Goal: Information Seeking & Learning: Learn about a topic

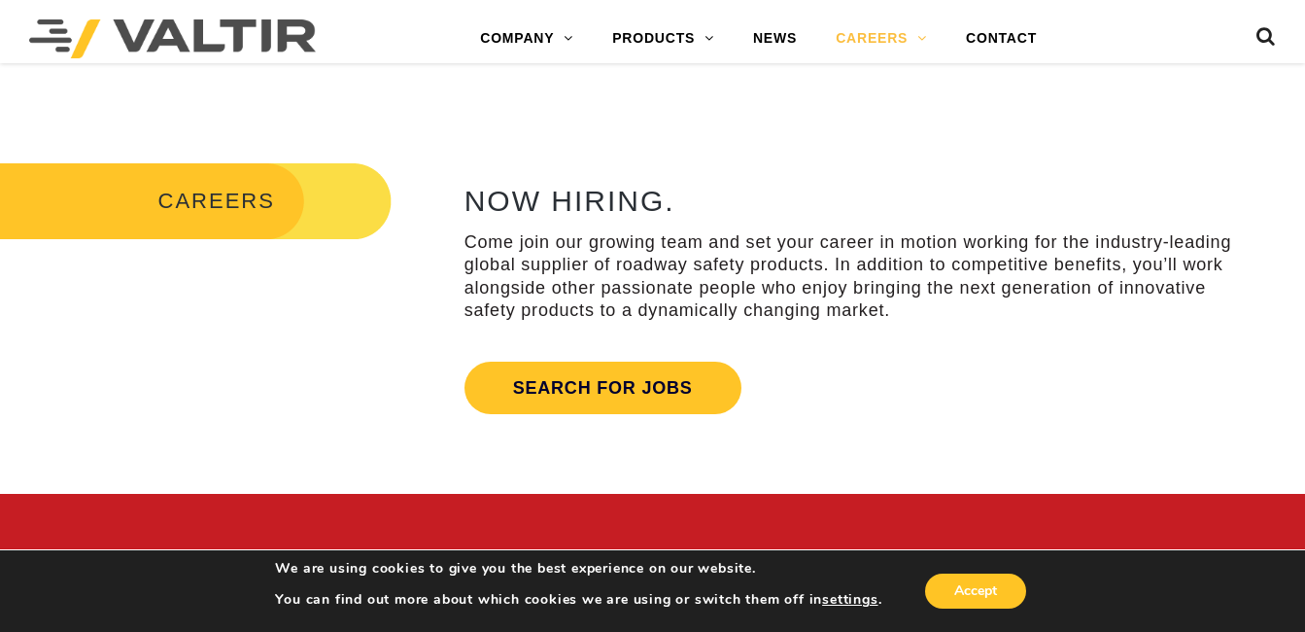
scroll to position [720, 0]
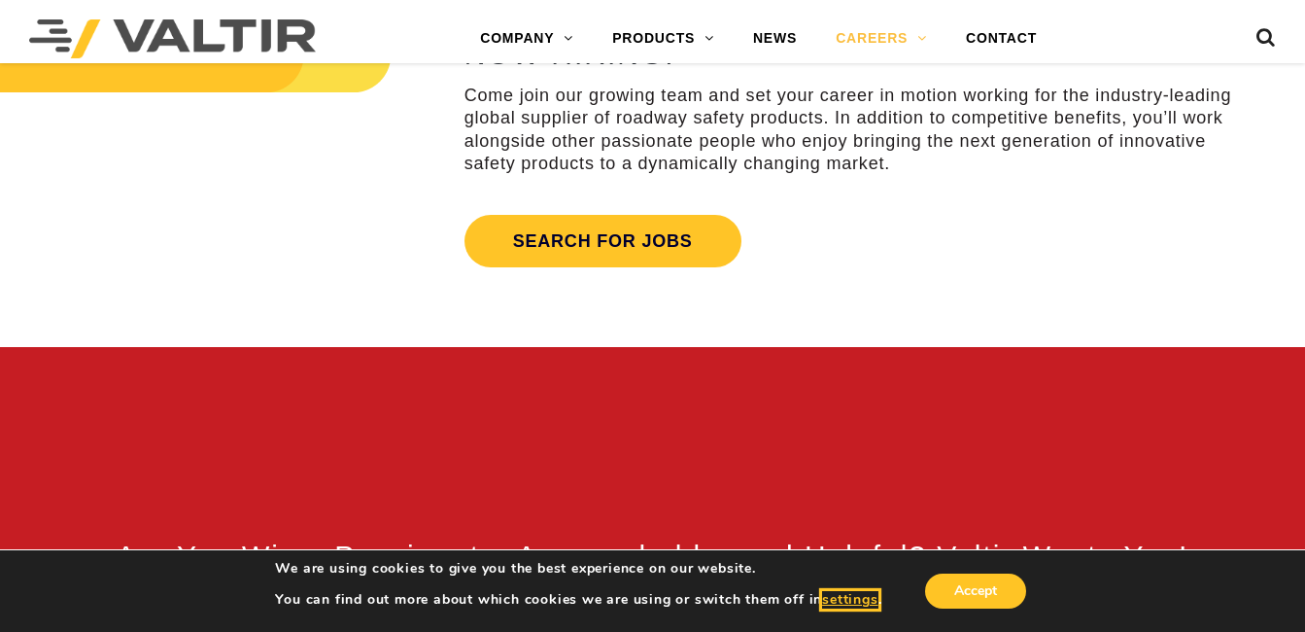
click at [869, 602] on button "settings" at bounding box center [849, 599] width 55 height 17
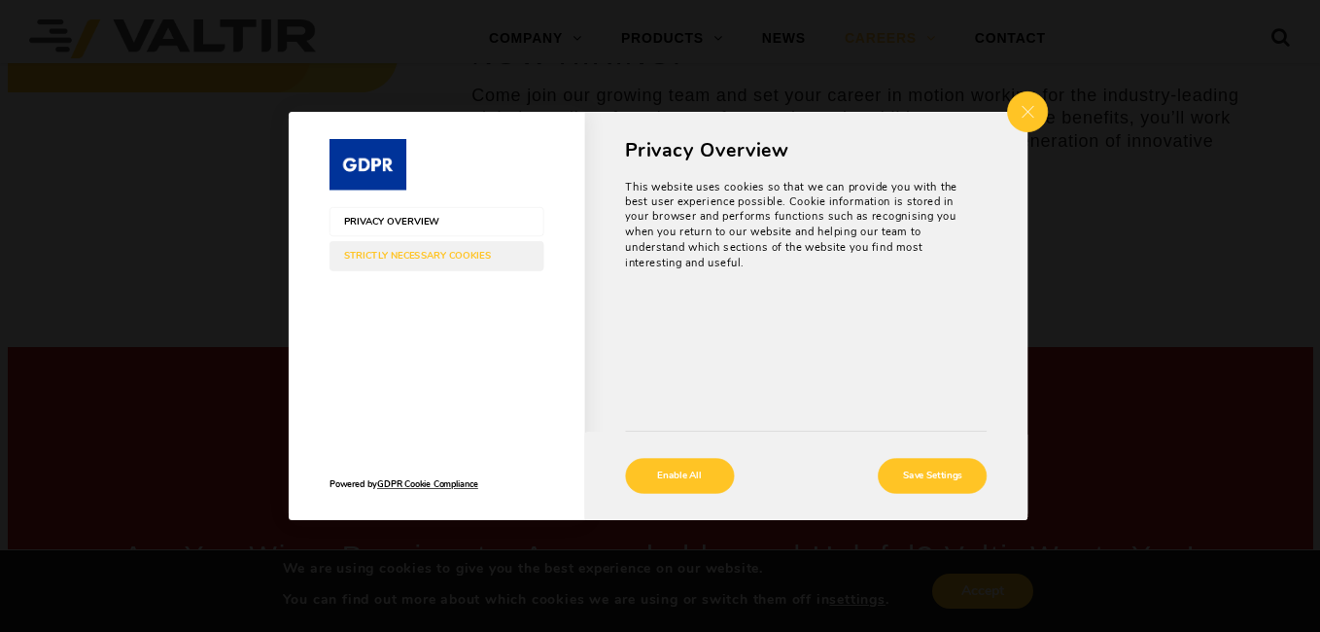
click at [440, 253] on span "Strictly Necessary Cookies" at bounding box center [422, 256] width 158 height 11
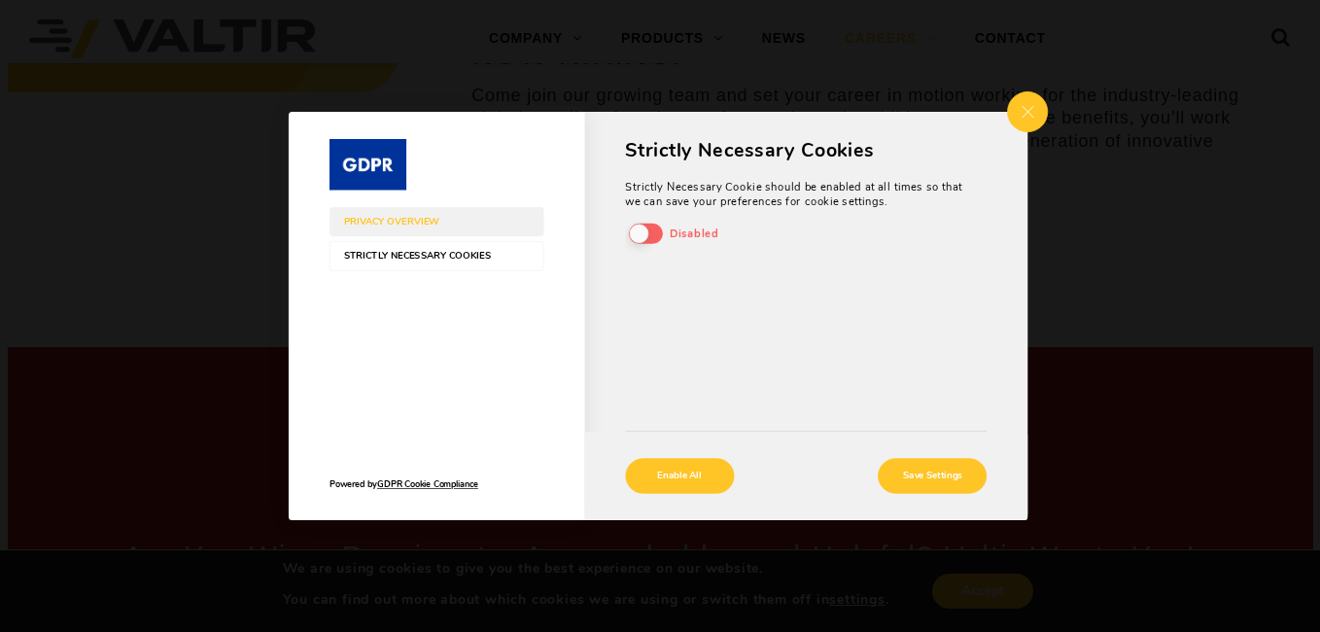
click at [440, 255] on span "Strictly Necessary Cookies" at bounding box center [422, 256] width 158 height 11
click at [451, 258] on span "Strictly Necessary Cookies" at bounding box center [422, 256] width 158 height 11
click at [451, 252] on span "Strictly Necessary Cookies" at bounding box center [422, 256] width 158 height 11
click at [921, 477] on button "Save Settings" at bounding box center [931, 475] width 109 height 35
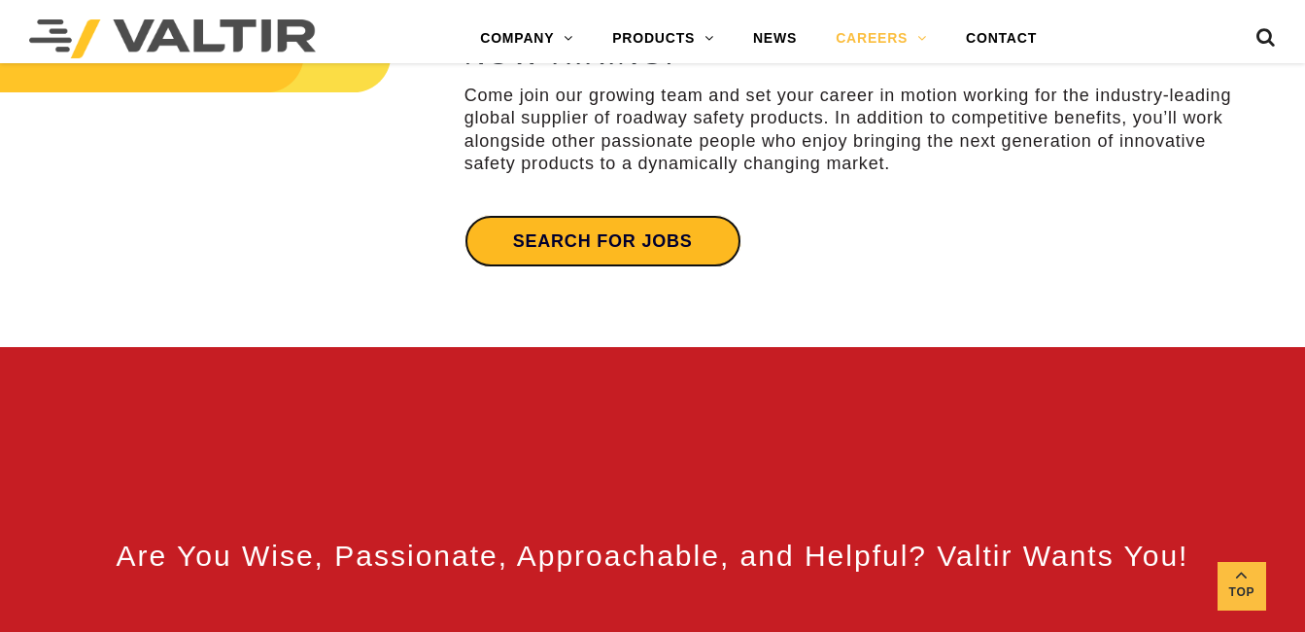
click at [669, 232] on link "Search for jobs" at bounding box center [602, 241] width 277 height 52
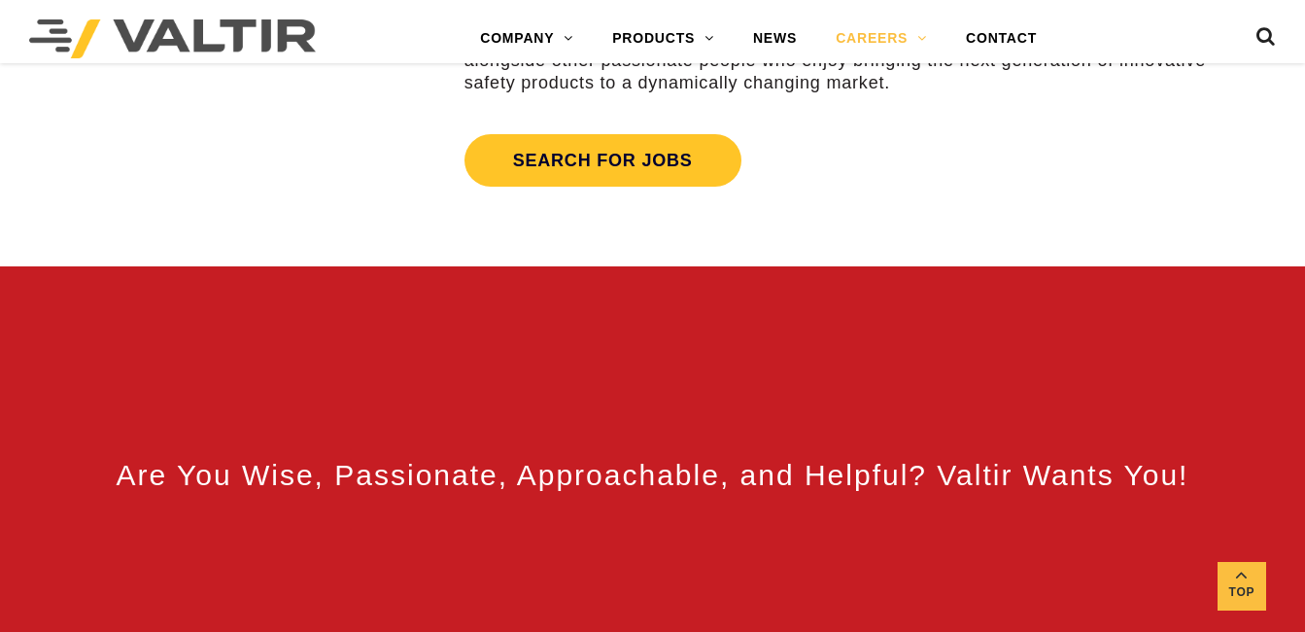
scroll to position [815, 0]
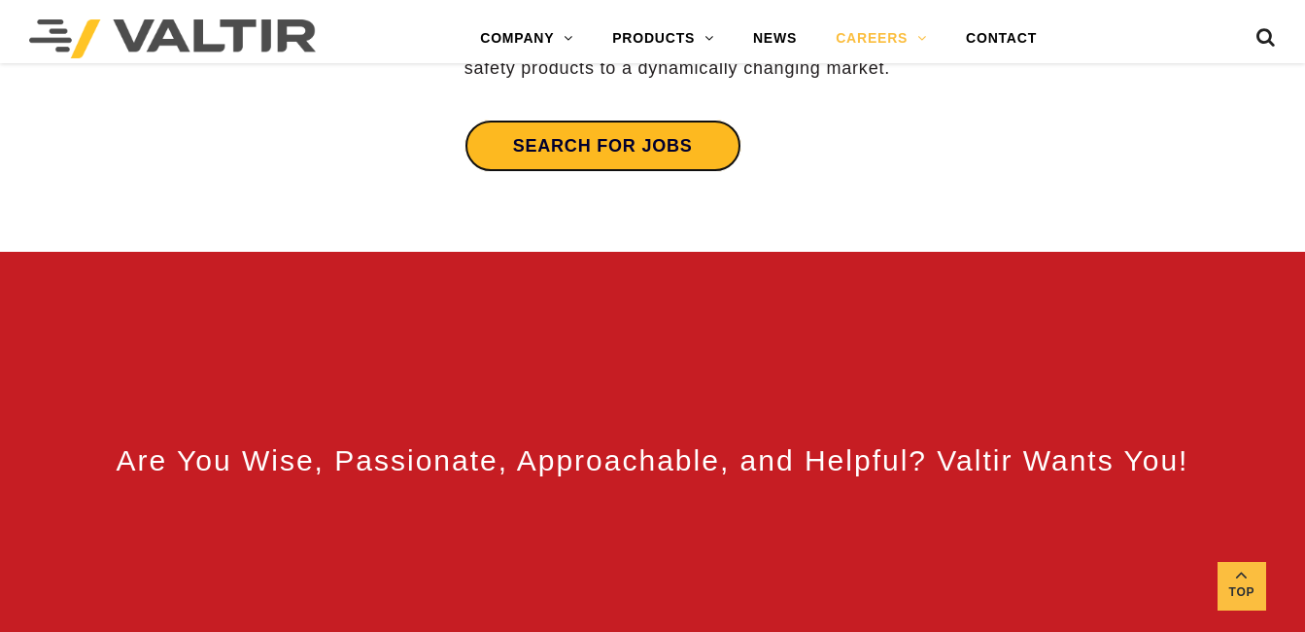
click at [545, 160] on link "Search for jobs" at bounding box center [602, 146] width 277 height 52
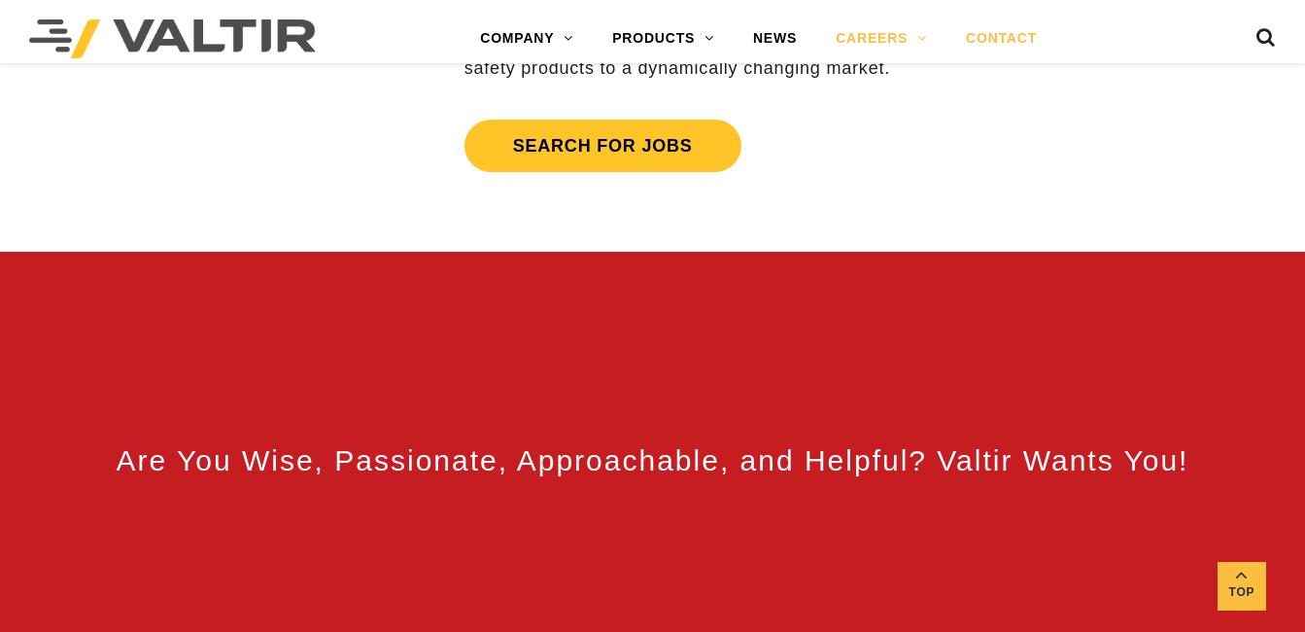
click at [989, 34] on link "CONTACT" at bounding box center [1001, 38] width 110 height 39
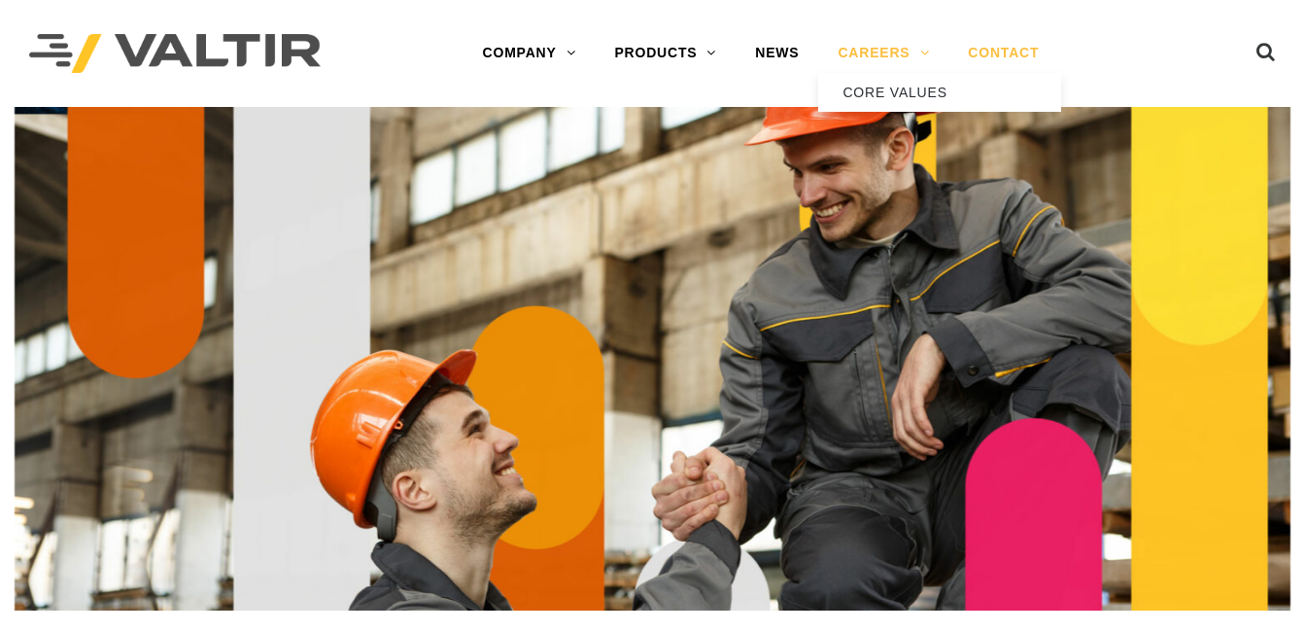
click at [907, 59] on link "CAREERS" at bounding box center [883, 53] width 130 height 39
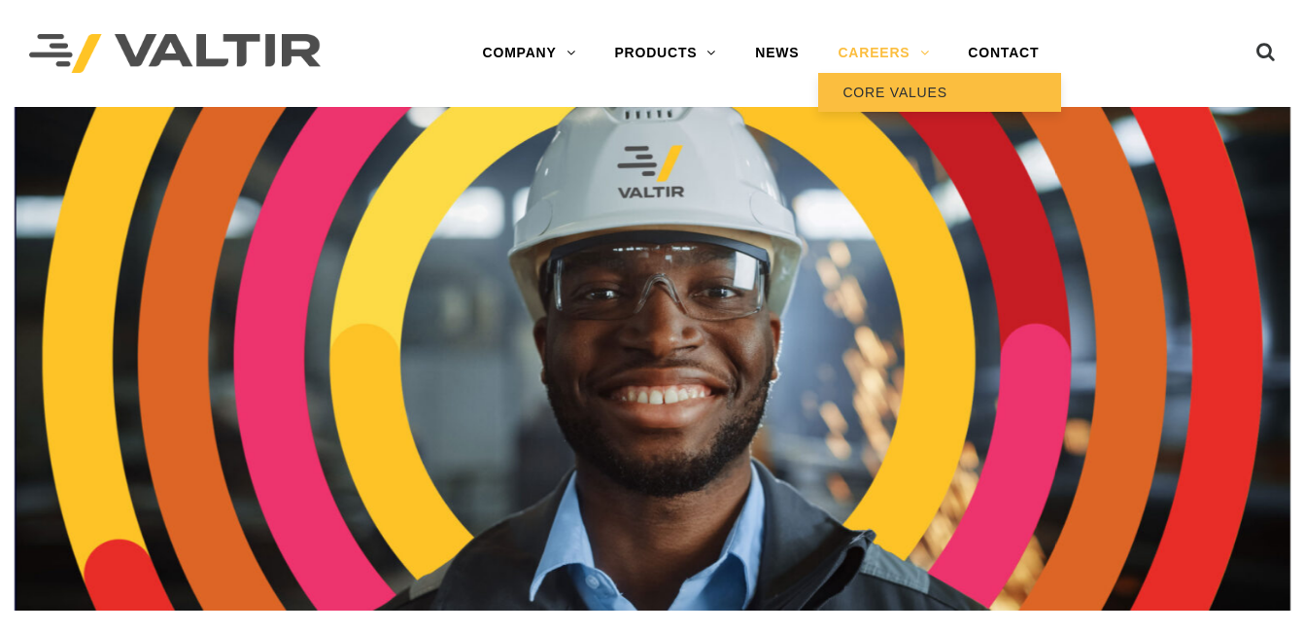
click at [908, 94] on link "CORE VALUES" at bounding box center [939, 92] width 243 height 39
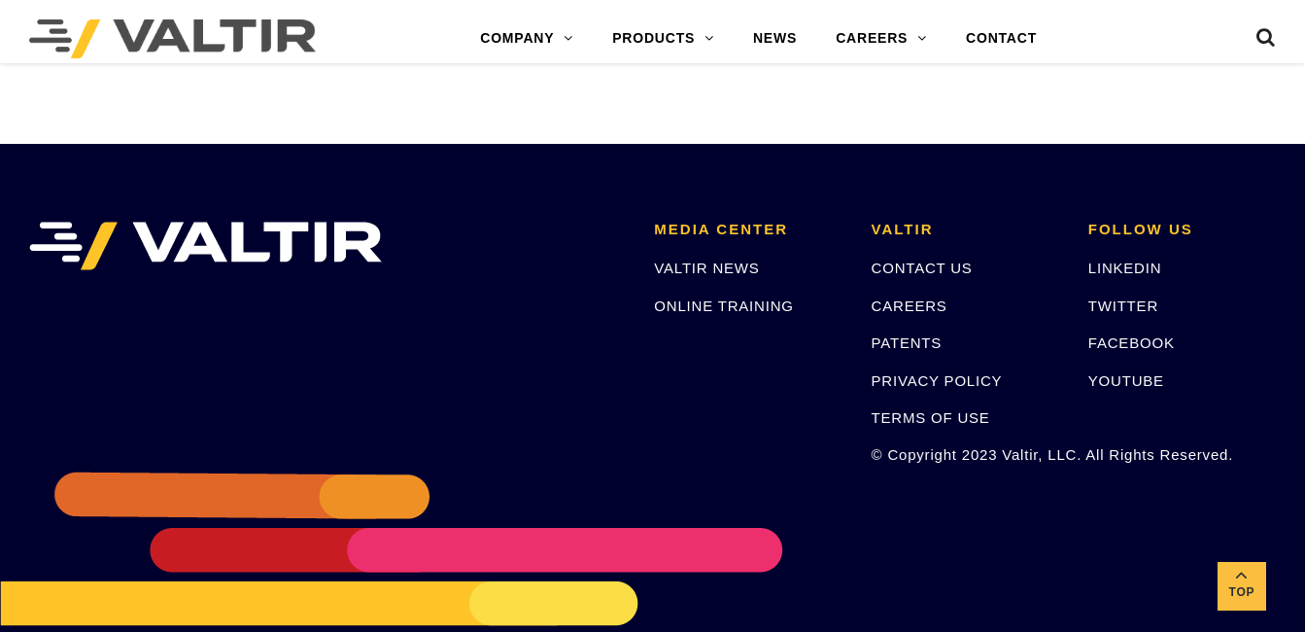
scroll to position [1902, 0]
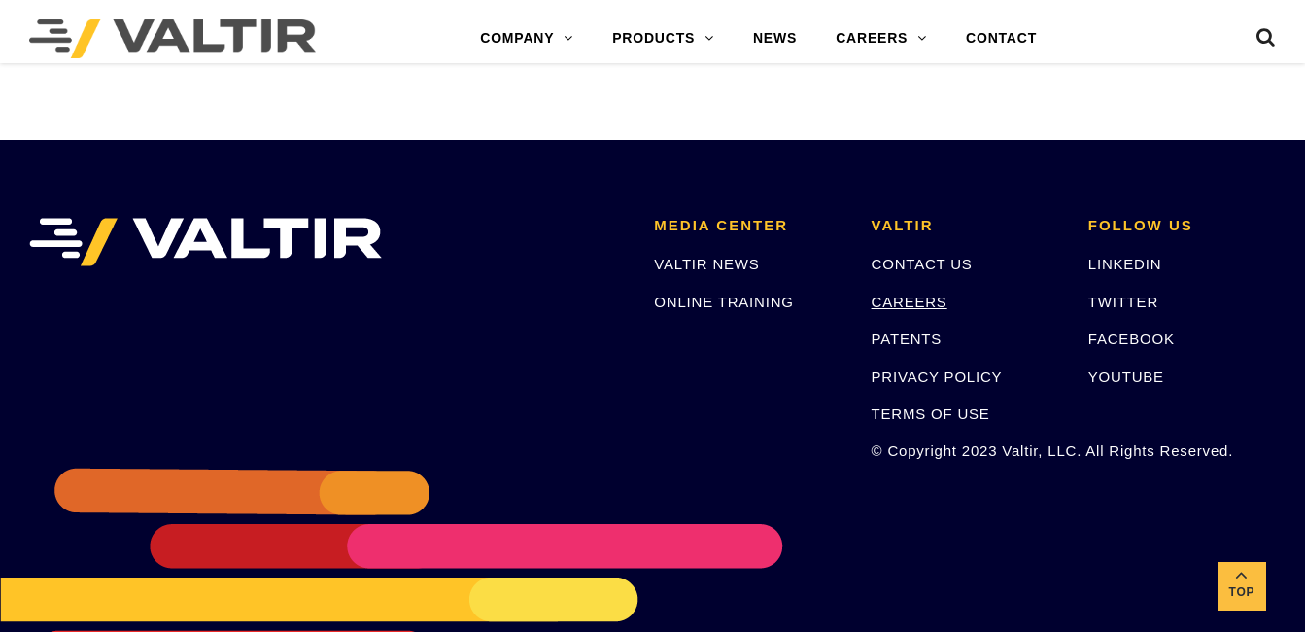
click at [927, 300] on link "CAREERS" at bounding box center [910, 301] width 76 height 17
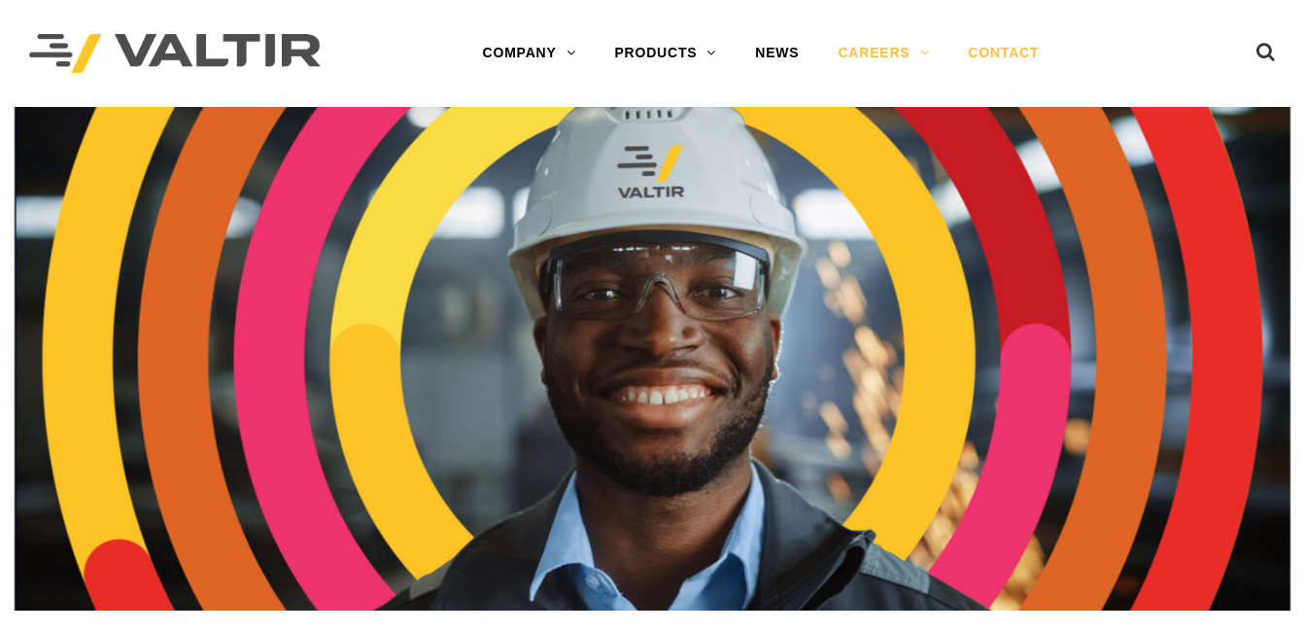
click at [989, 48] on link "CONTACT" at bounding box center [1003, 53] width 110 height 39
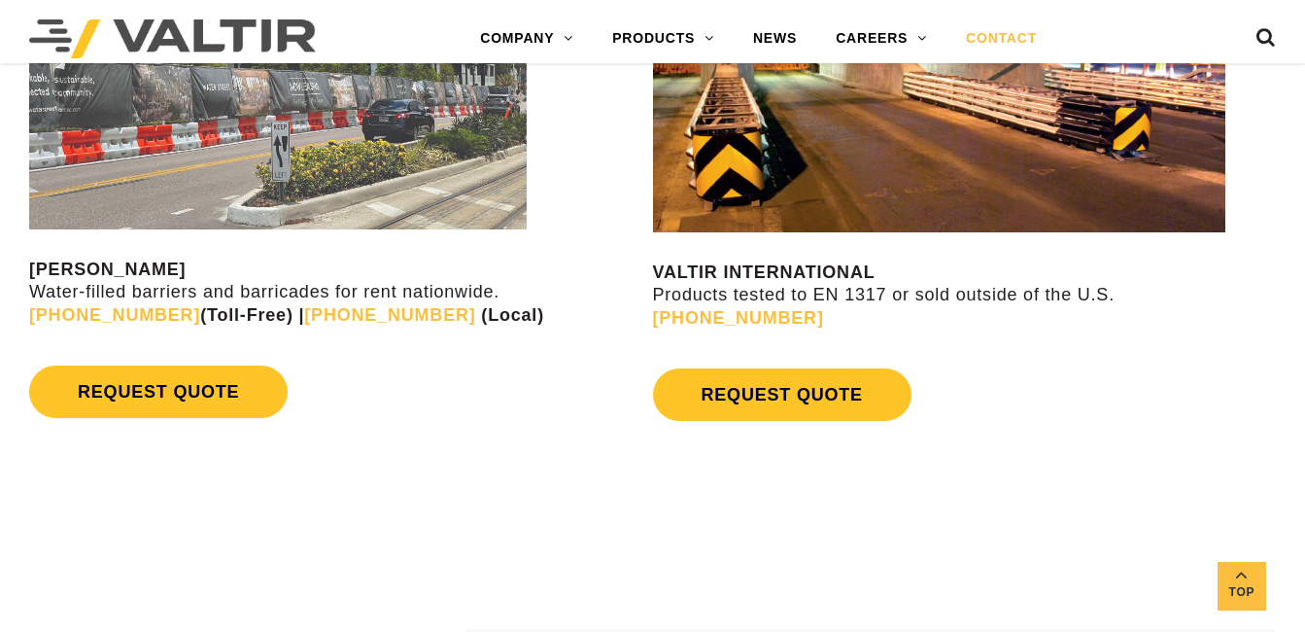
scroll to position [1742, 0]
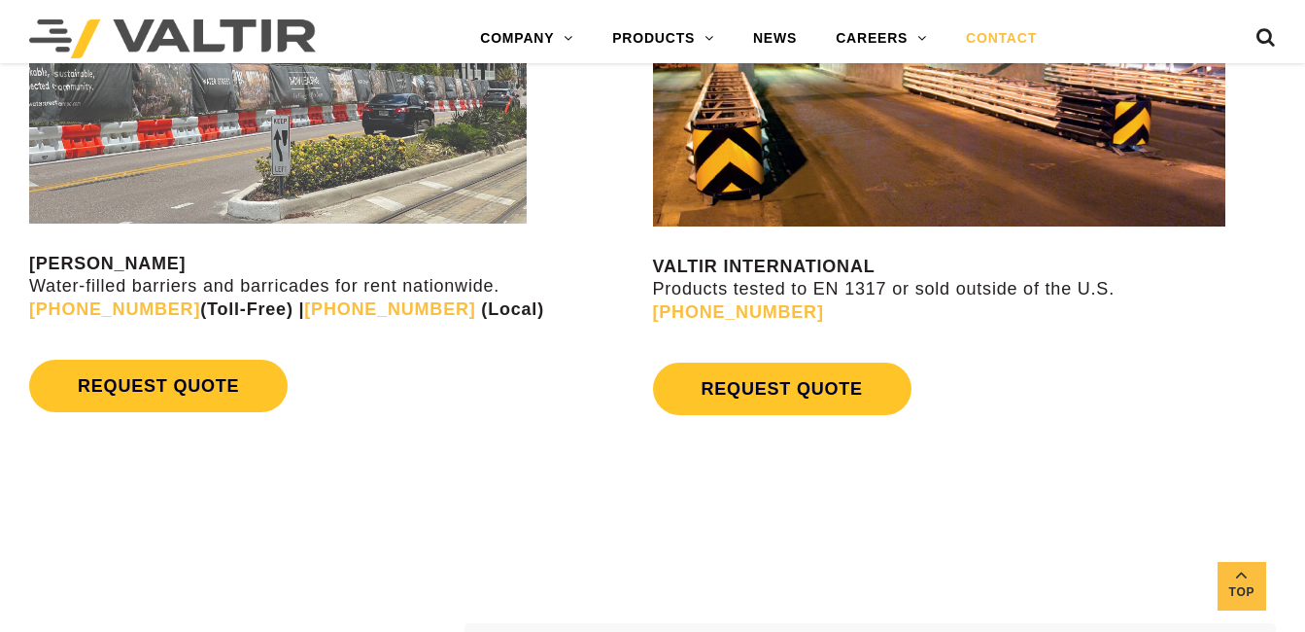
drag, startPoint x: 1304, startPoint y: 359, endPoint x: 1315, endPoint y: 434, distance: 76.5
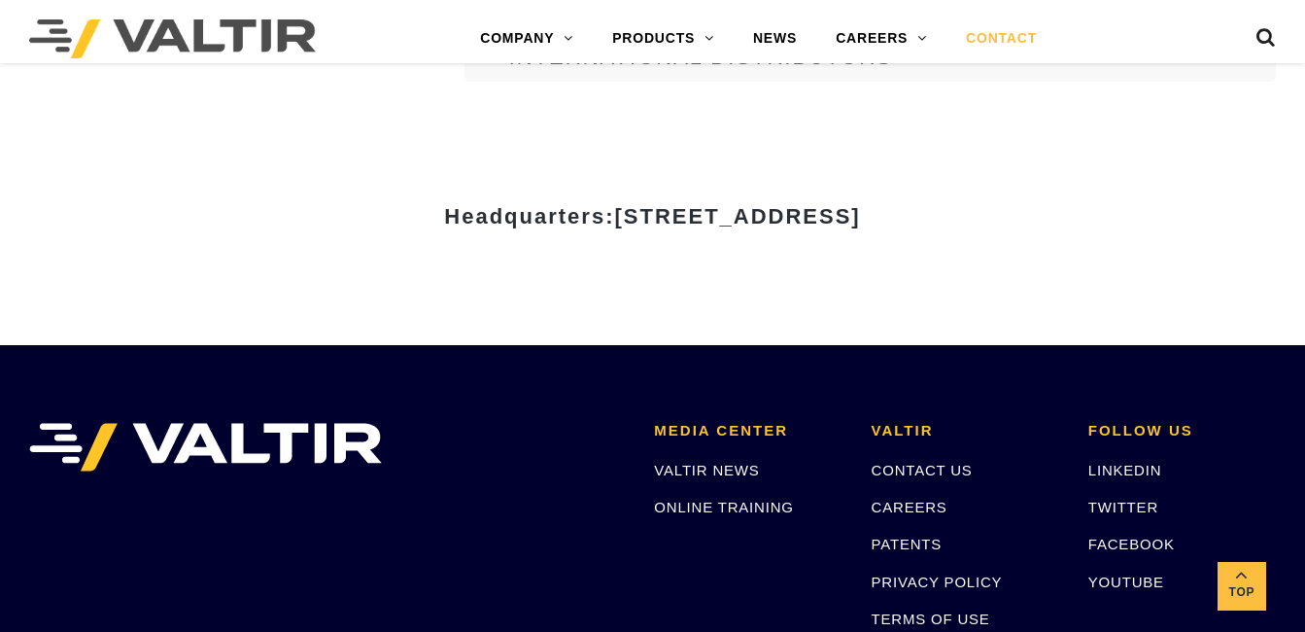
scroll to position [2456, 0]
